Goal: Transaction & Acquisition: Purchase product/service

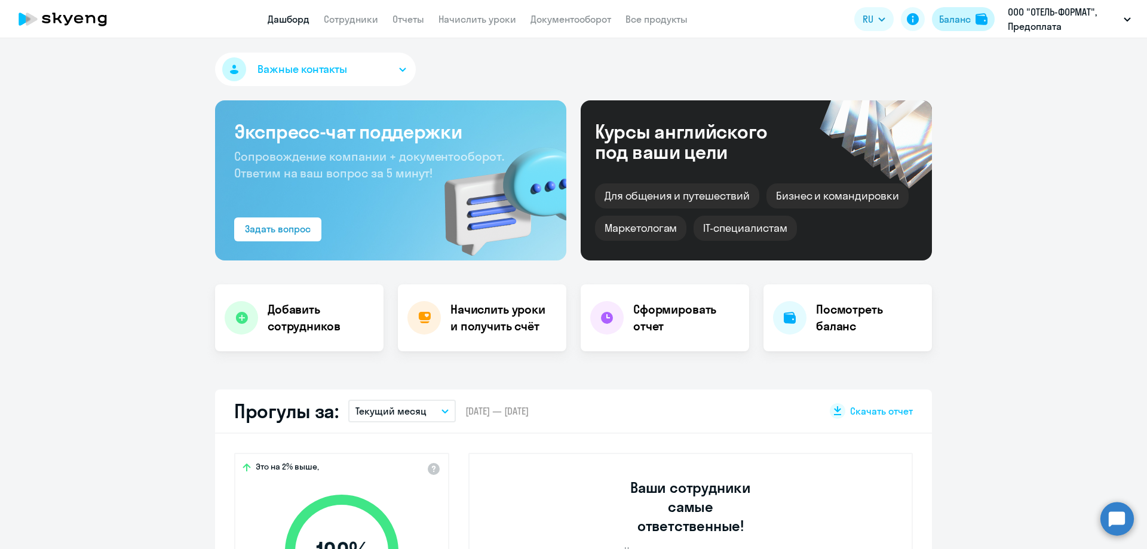
select select "30"
click at [950, 11] on button "Баланс" at bounding box center [963, 19] width 63 height 24
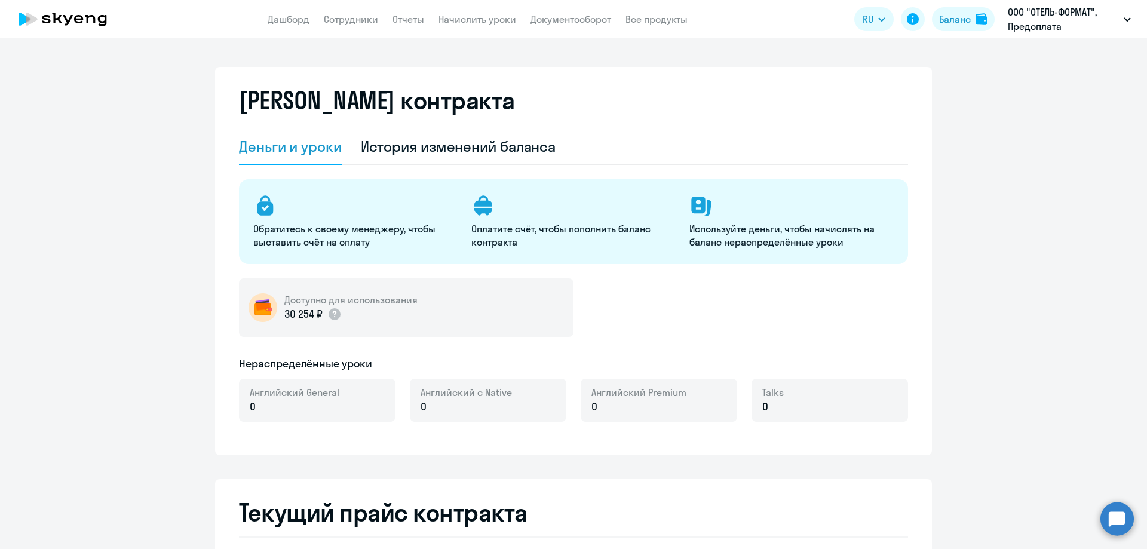
select select "english_adult_not_native_speaker"
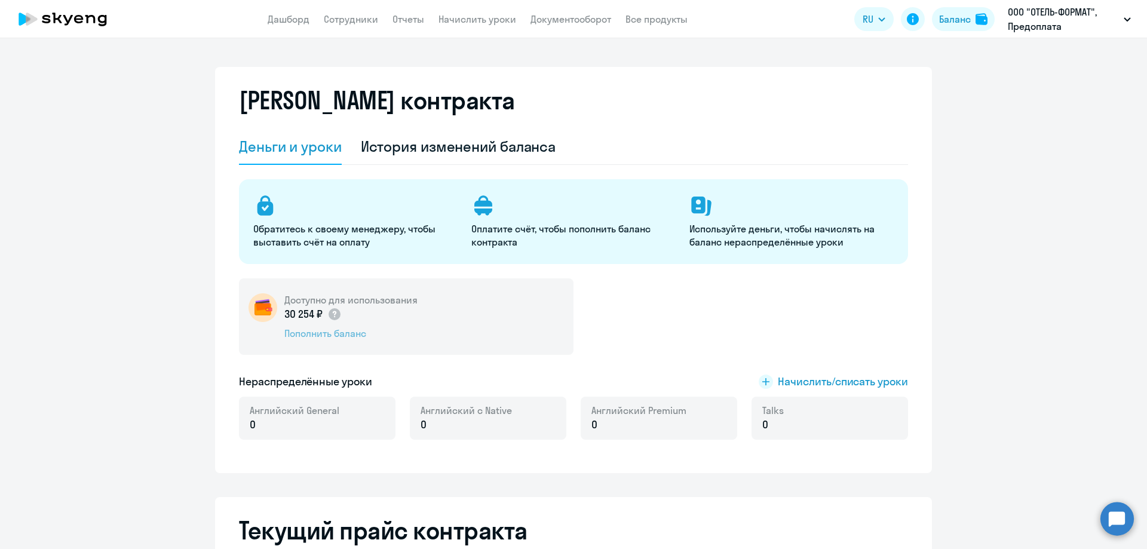
click at [318, 337] on div "Пополнить баланс" at bounding box center [350, 333] width 133 height 13
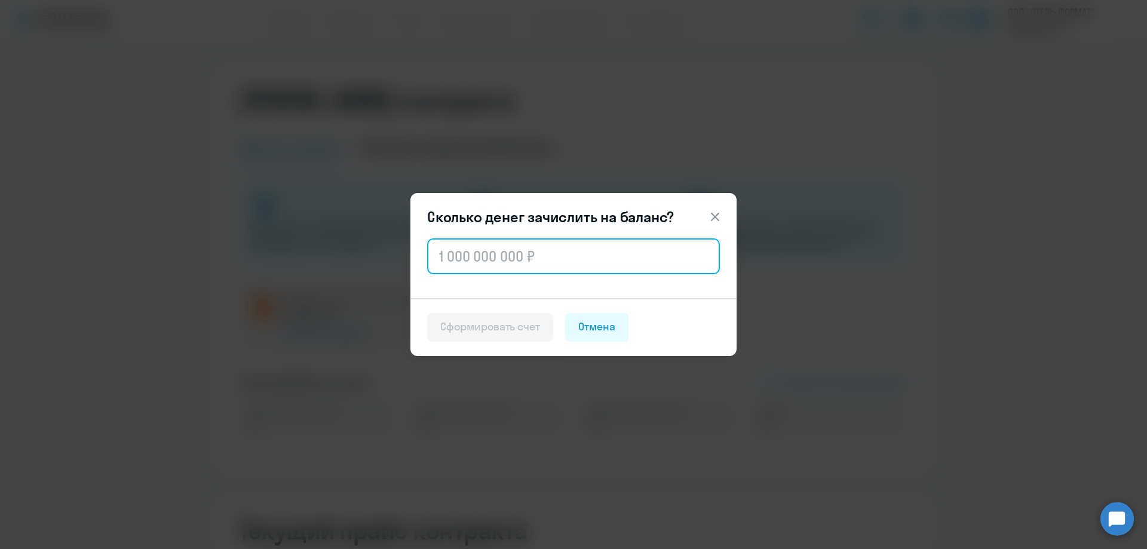
click at [443, 250] on input "text" at bounding box center [573, 256] width 293 height 36
paste input "270 000"
type input "270 000"
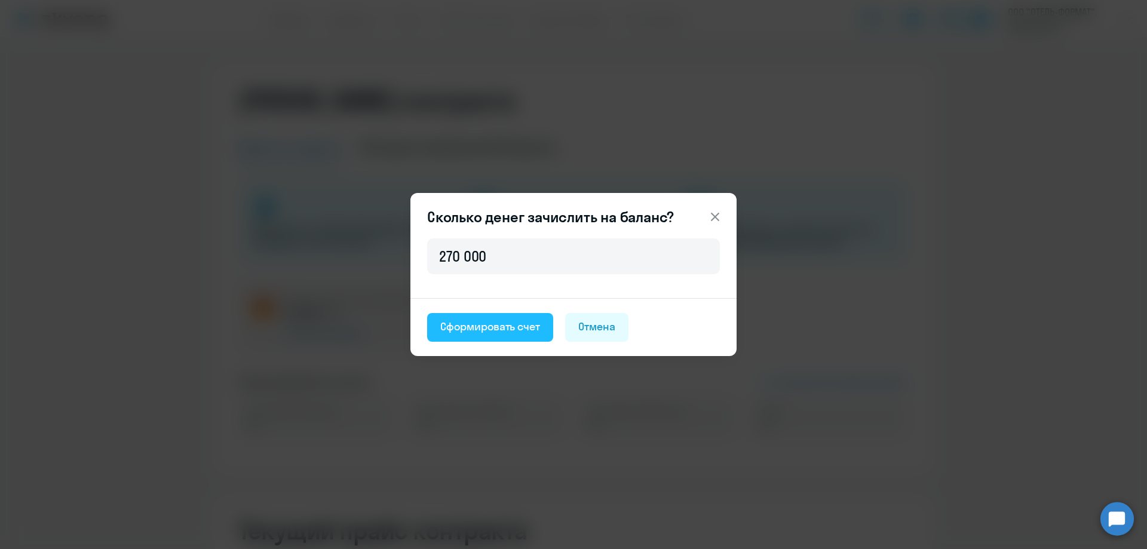
click at [484, 317] on button "Сформировать счет" at bounding box center [490, 327] width 126 height 29
